Goal: Task Accomplishment & Management: Complete application form

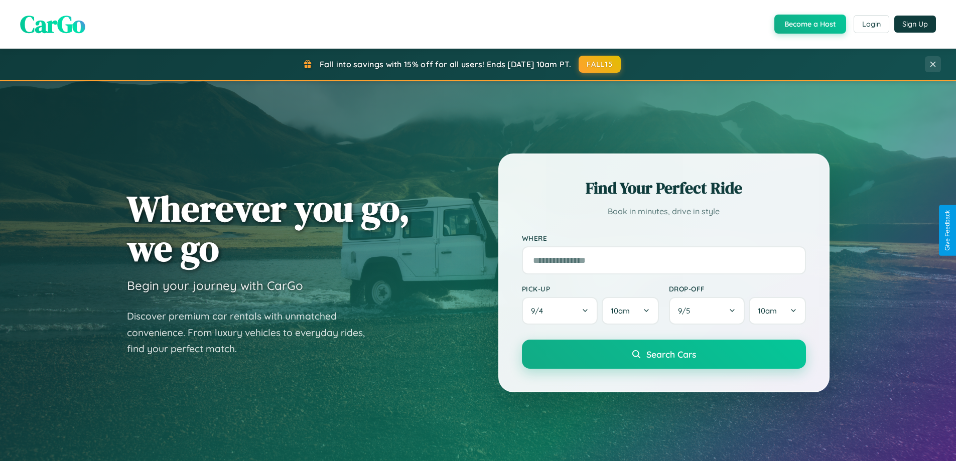
scroll to position [1931, 0]
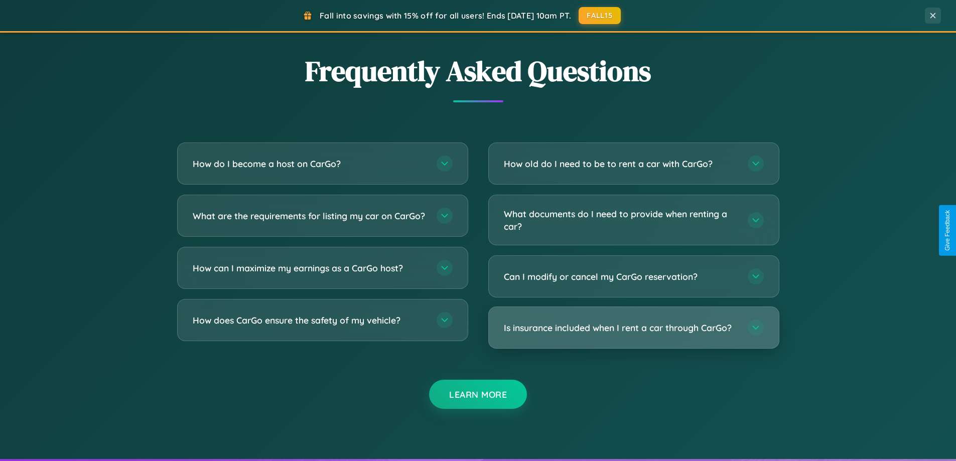
click at [633, 328] on h3 "Is insurance included when I rent a car through CarGo?" at bounding box center [621, 328] width 234 height 13
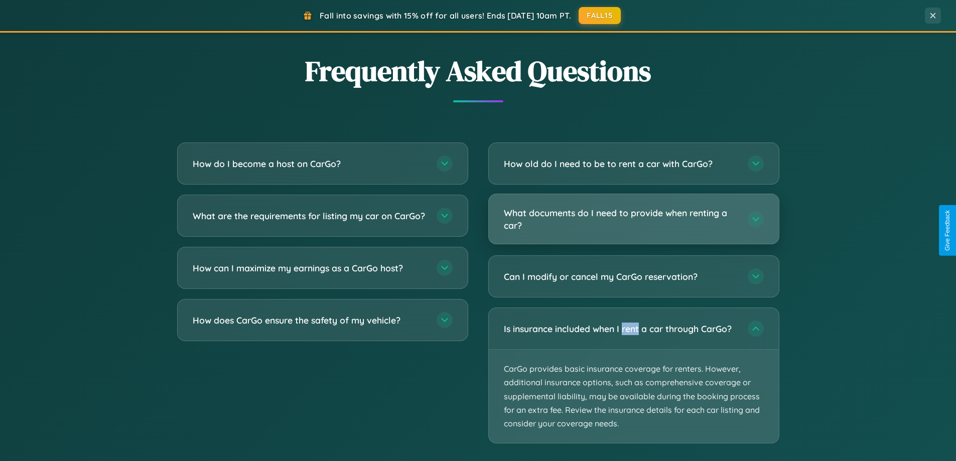
click at [633, 219] on h3 "What documents do I need to provide when renting a car?" at bounding box center [621, 219] width 234 height 25
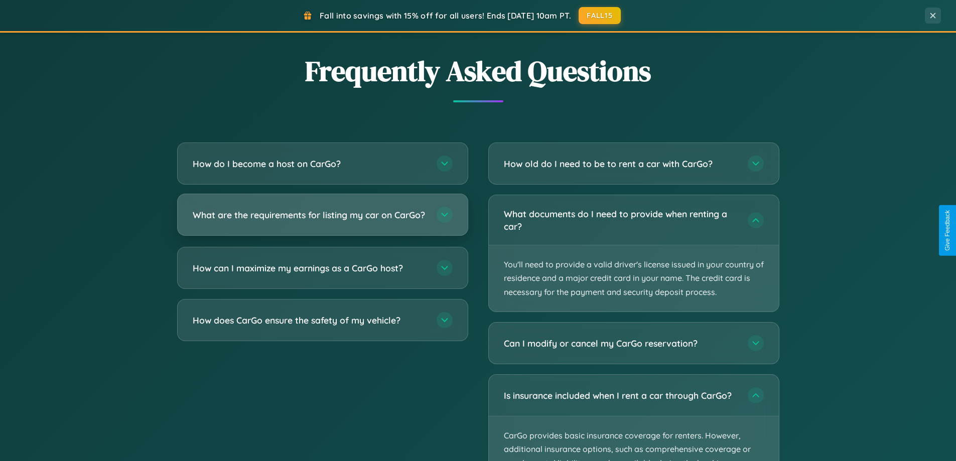
click at [322, 219] on h3 "What are the requirements for listing my car on CarGo?" at bounding box center [310, 215] width 234 height 13
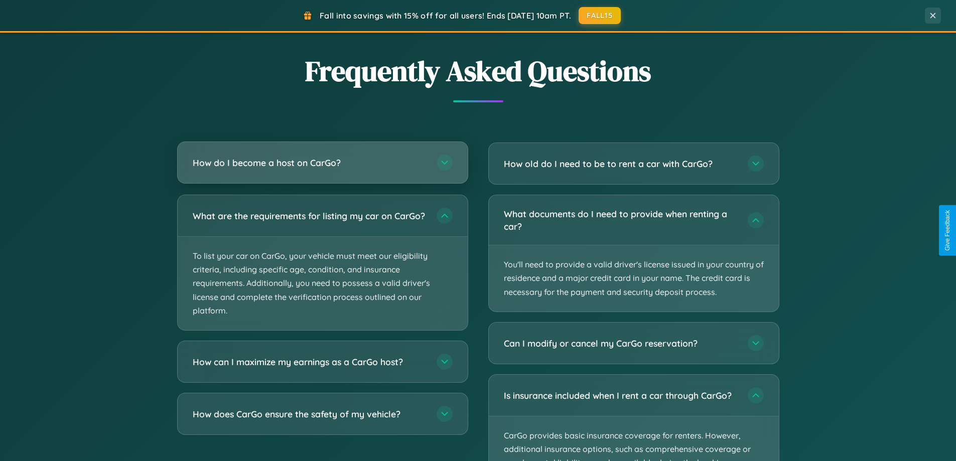
click at [322, 163] on h3 "How do I become a host on CarGo?" at bounding box center [310, 163] width 234 height 13
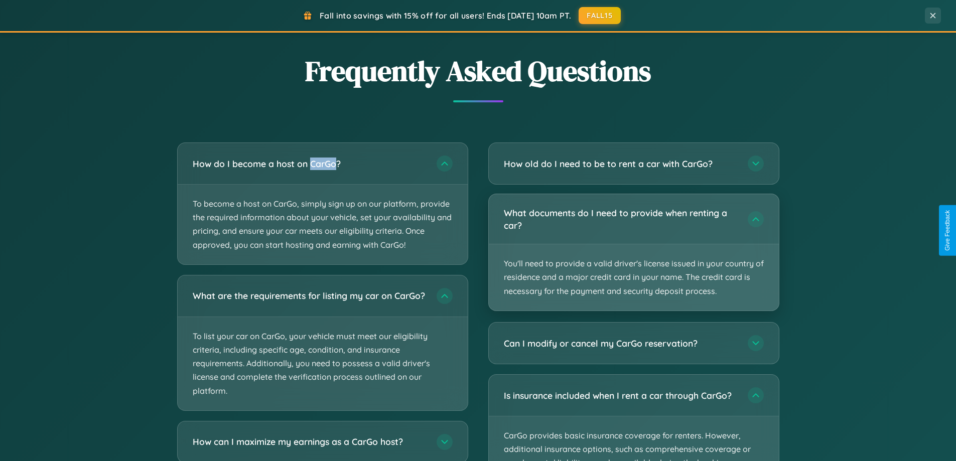
click at [633, 252] on p "You'll need to provide a valid driver's license issued in your country of resid…" at bounding box center [634, 277] width 290 height 66
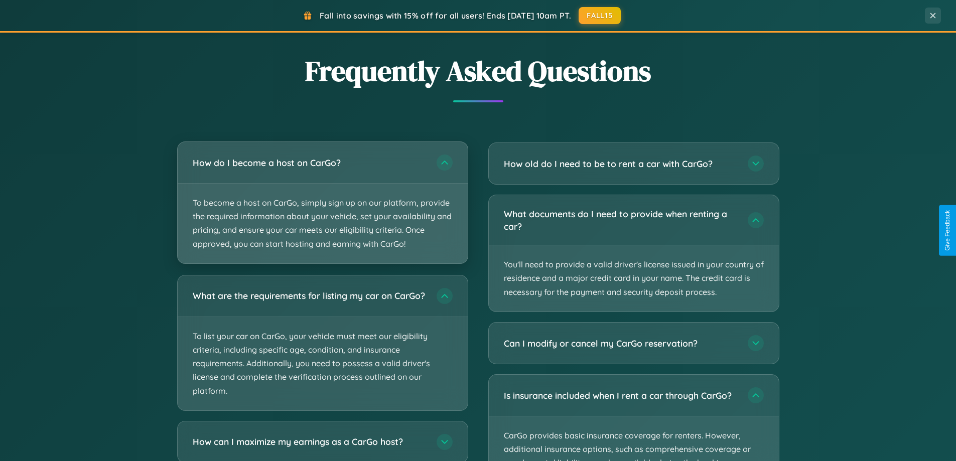
click at [322, 203] on p "To become a host on CarGo, simply sign up on our platform, provide the required…" at bounding box center [323, 224] width 290 height 80
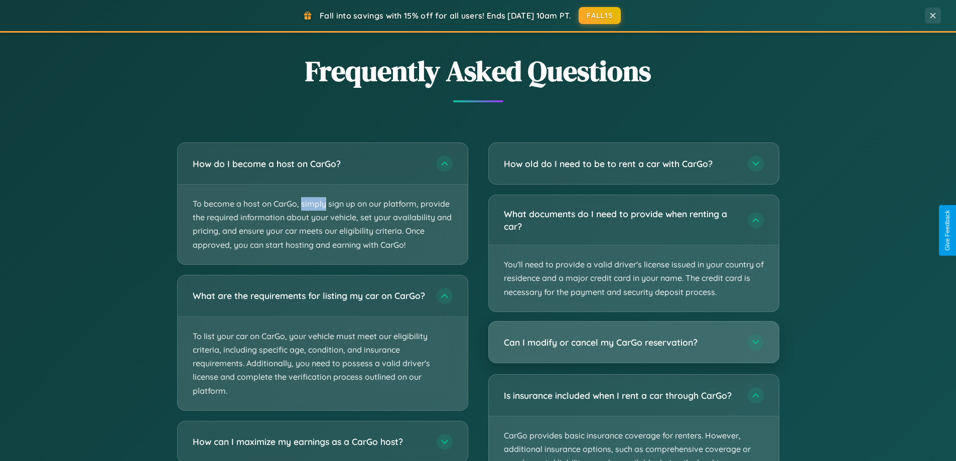
click at [633, 342] on h3 "Can I modify or cancel my CarGo reservation?" at bounding box center [621, 342] width 234 height 13
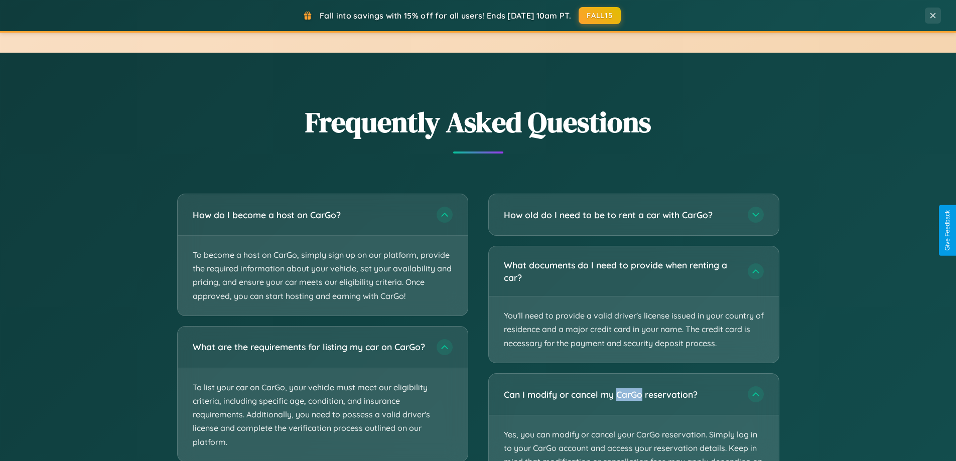
scroll to position [0, 0]
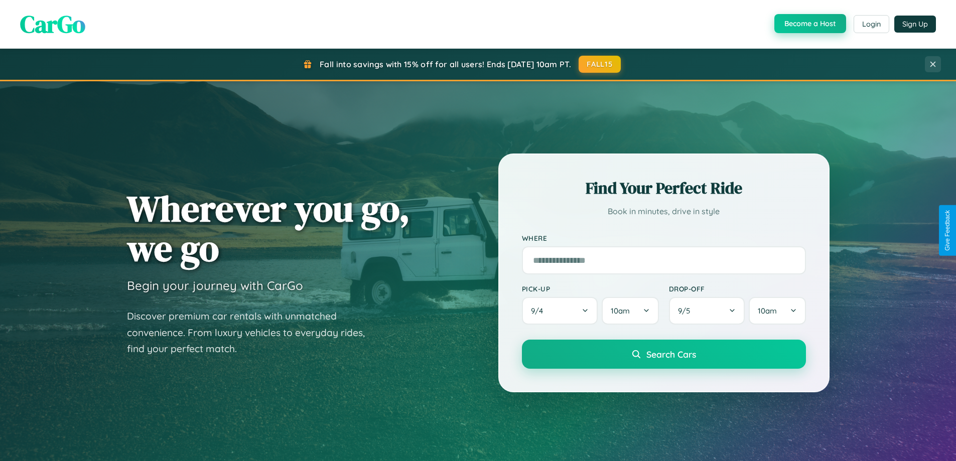
click at [809, 24] on button "Become a Host" at bounding box center [810, 23] width 72 height 19
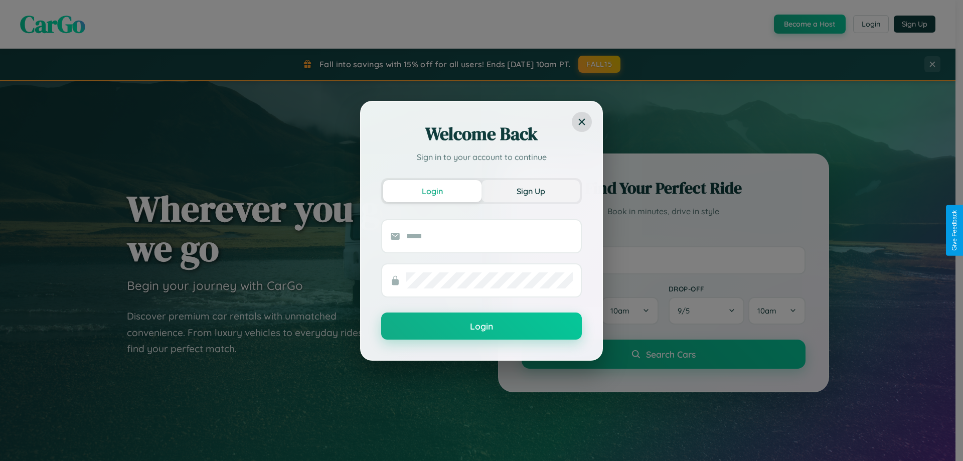
click at [531, 191] on button "Sign Up" at bounding box center [531, 191] width 98 height 22
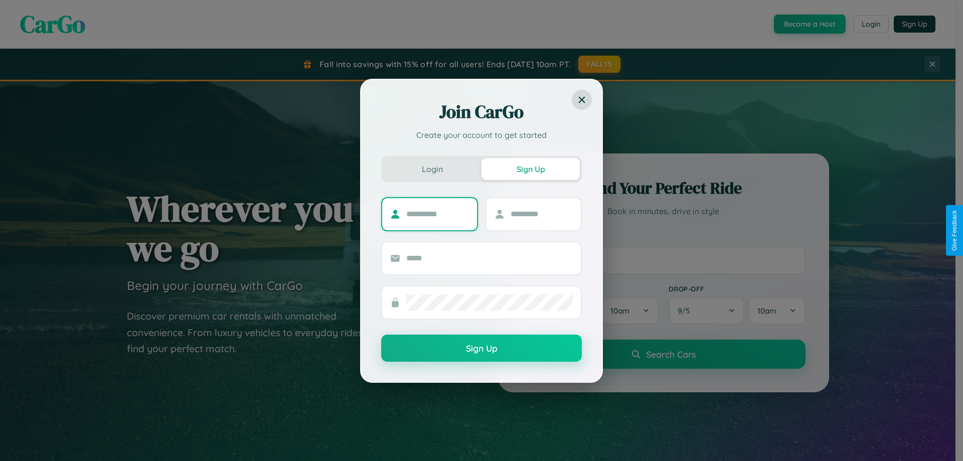
click at [438, 214] on input "text" at bounding box center [437, 214] width 63 height 16
type input "*****"
click at [541, 214] on input "text" at bounding box center [542, 214] width 63 height 16
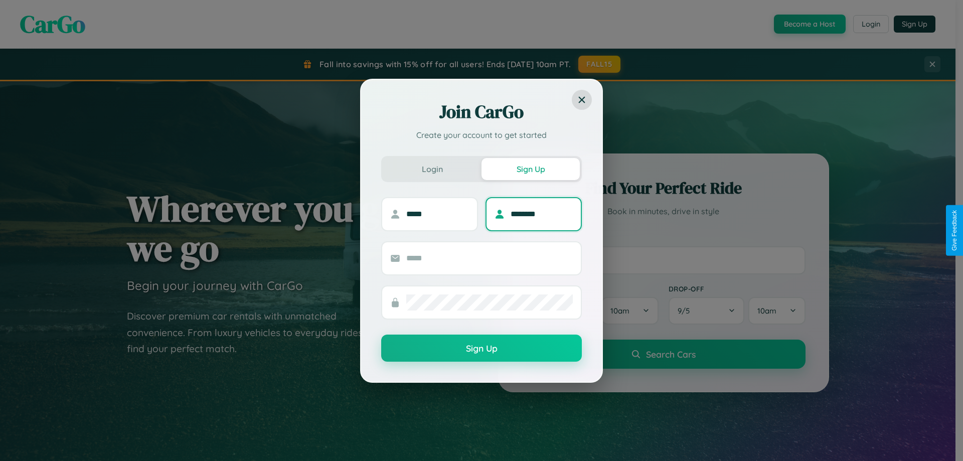
type input "********"
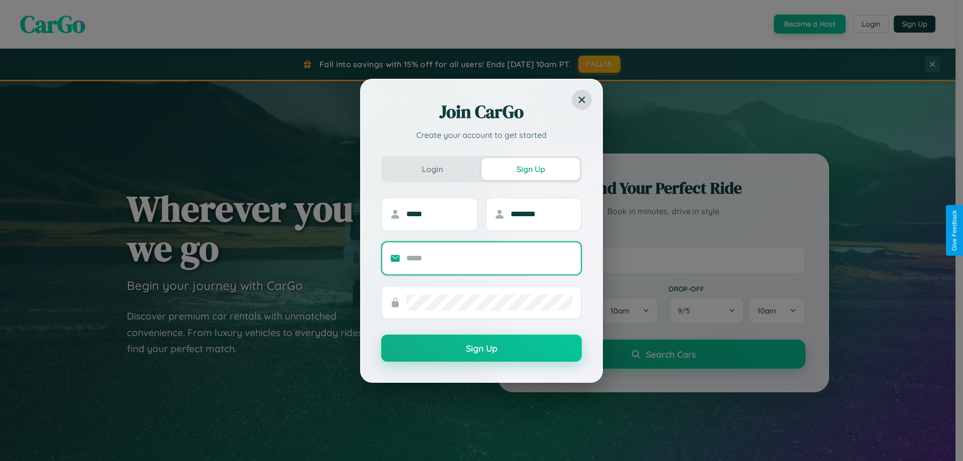
click at [490, 258] on input "text" at bounding box center [489, 258] width 167 height 16
type input "**********"
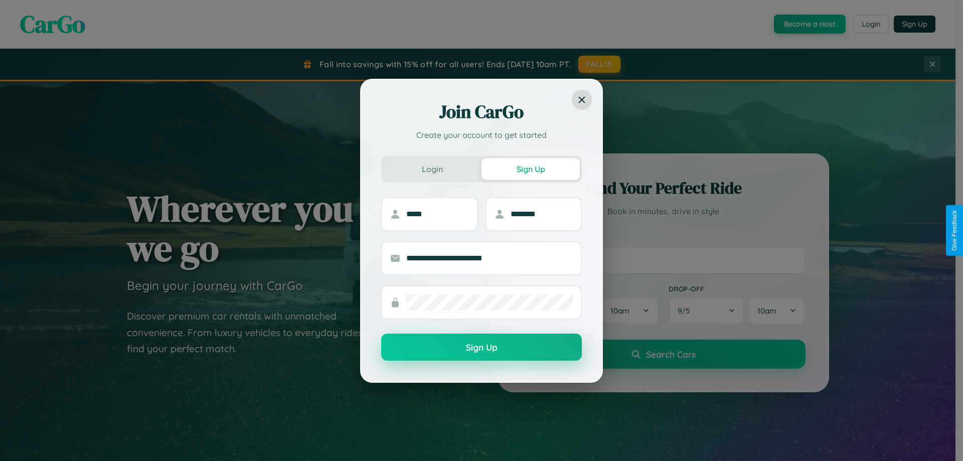
click at [482, 347] on button "Sign Up" at bounding box center [481, 347] width 201 height 27
